Goal: Ask a question

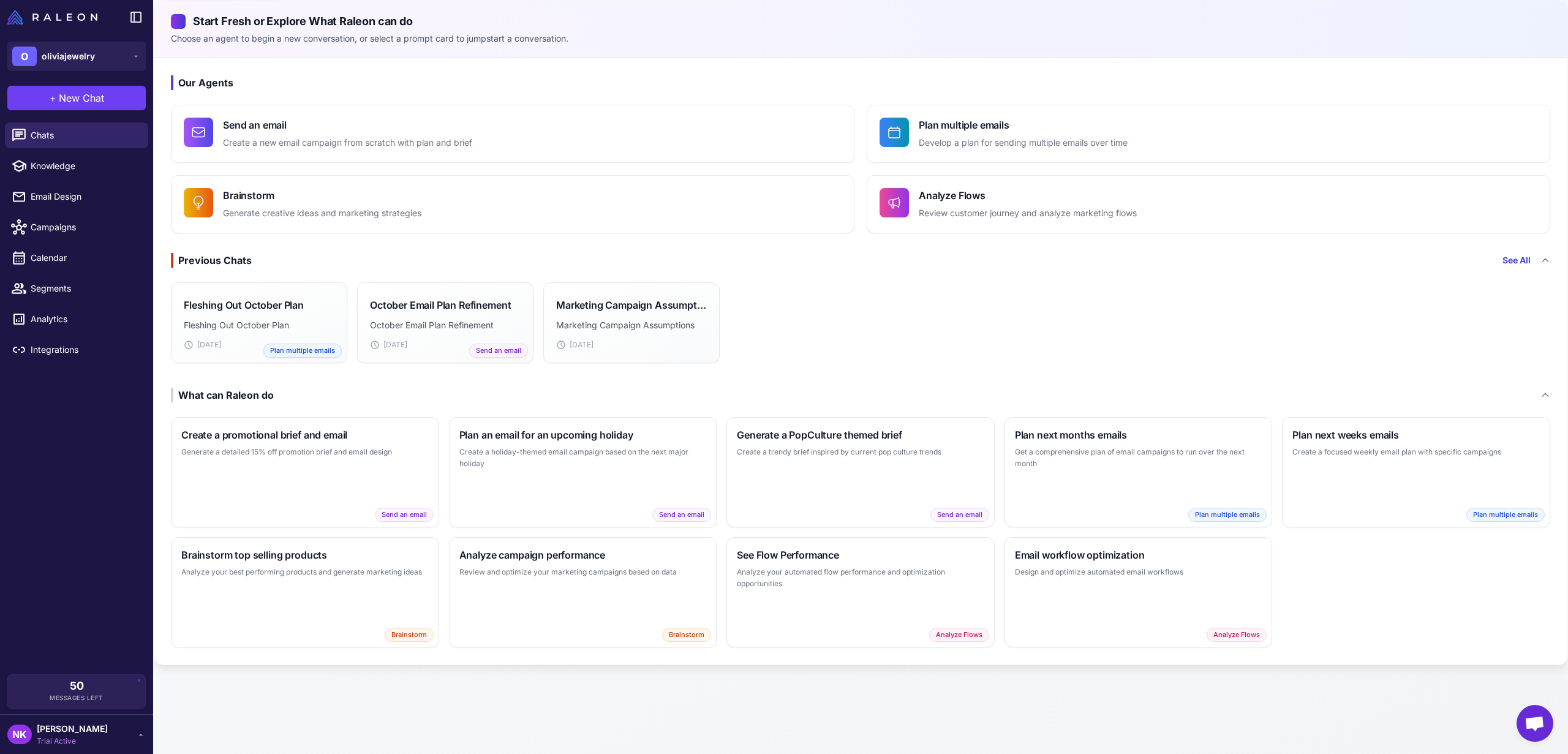
click at [77, 104] on button "+ New Chat" at bounding box center [77, 98] width 138 height 25
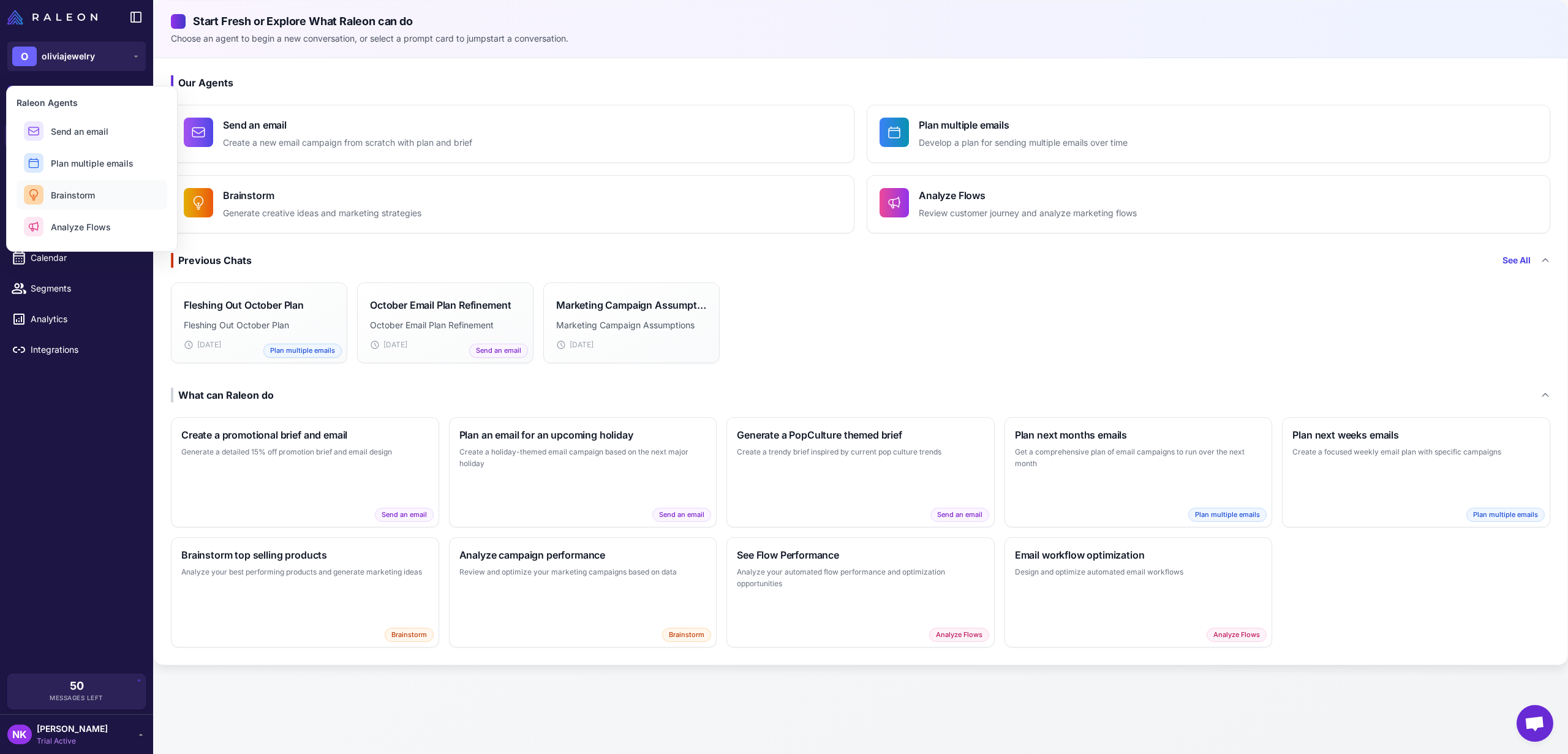
click at [81, 195] on span "Brainstorm" at bounding box center [73, 195] width 44 height 13
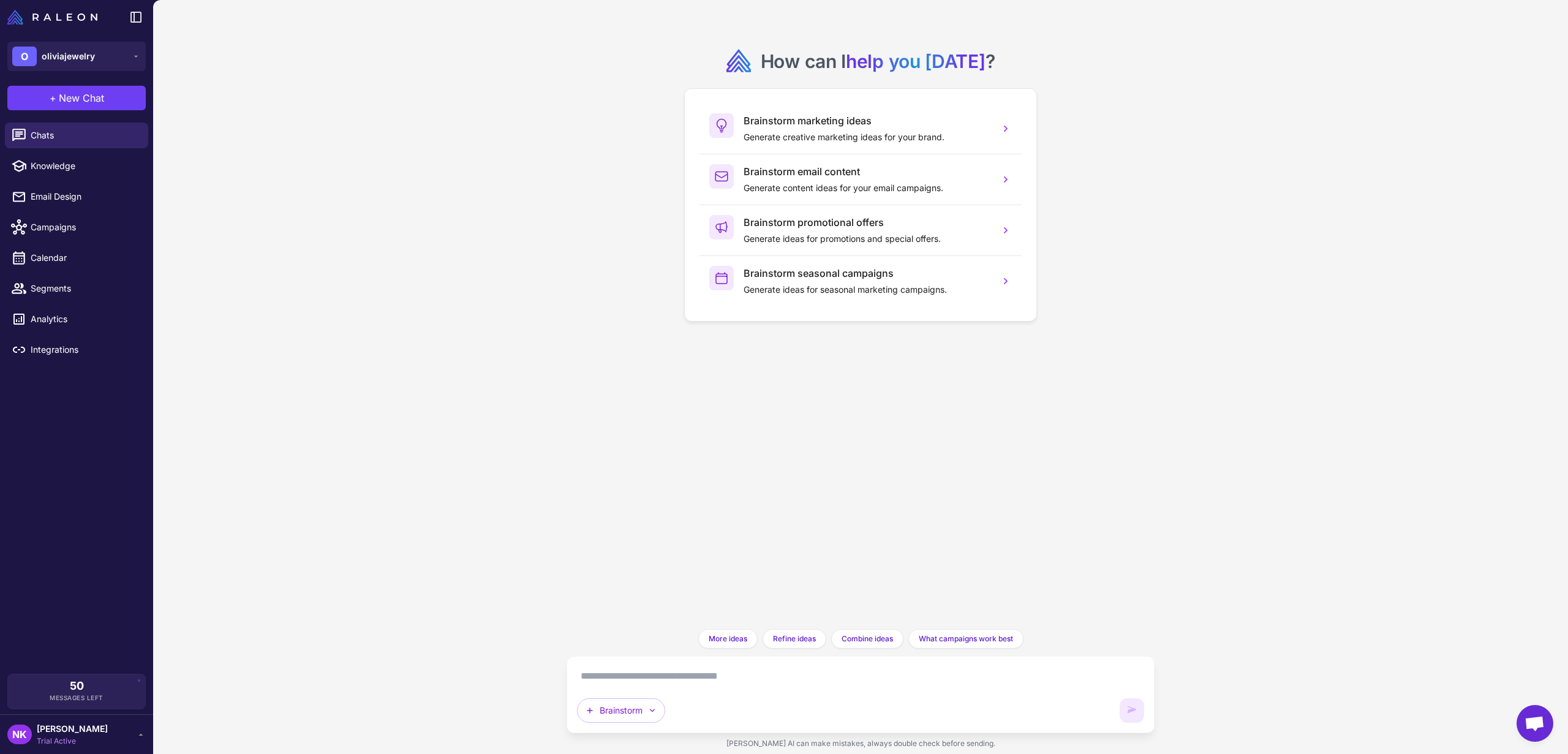
click at [675, 677] on textarea at bounding box center [861, 677] width 568 height 20
type textarea "**********"
